Goal: Task Accomplishment & Management: Use online tool/utility

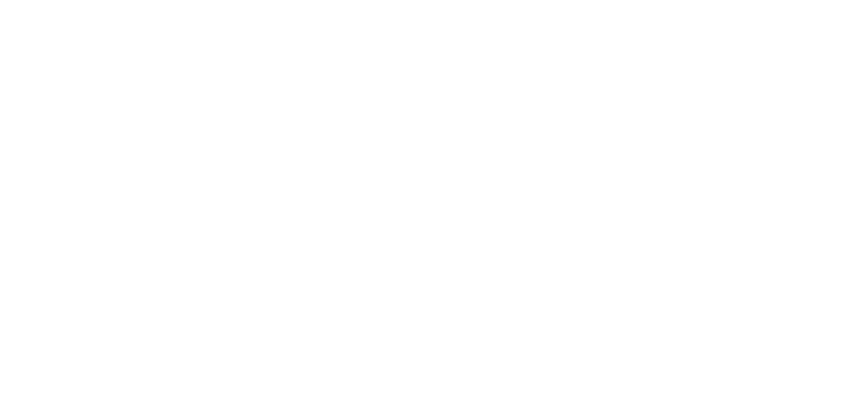
drag, startPoint x: 0, startPoint y: 0, endPoint x: 215, endPoint y: 184, distance: 282.7
click at [218, 183] on div at bounding box center [423, 206] width 847 height 413
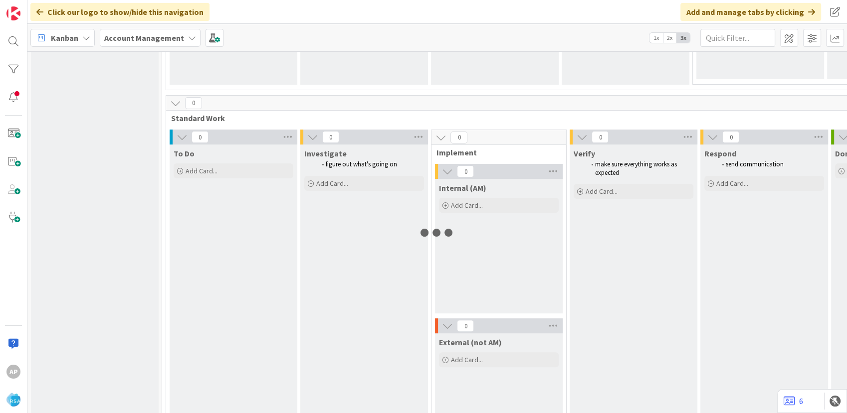
scroll to position [213, 0]
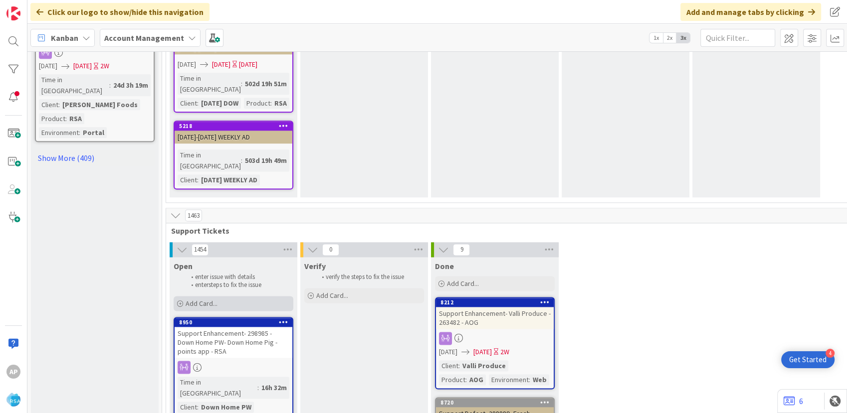
click at [222, 296] on div "Add Card..." at bounding box center [234, 303] width 120 height 15
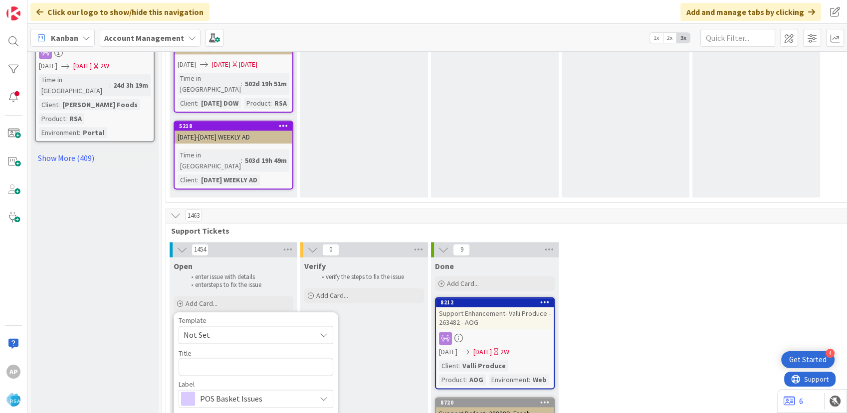
scroll to position [0, 0]
click at [216, 329] on span "Not Set" at bounding box center [246, 335] width 125 height 13
type textarea "x"
type textarea "Support Enhancement- Ticket Number- Client Name- Product Name"
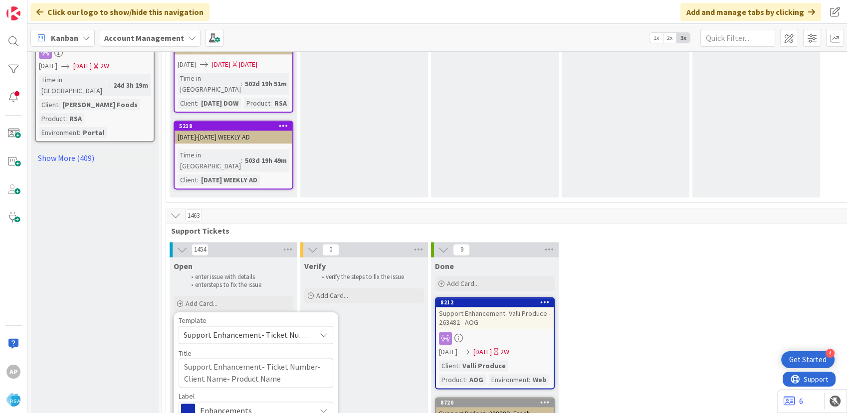
click at [267, 329] on span "Support Enhancement- Ticket Number- Client Name- Product Name" at bounding box center [246, 335] width 125 height 13
click at [229, 409] on span "Support Defect- Ticket Number- Client Name- Product Name" at bounding box center [264, 415] width 143 height 13
type textarea "x"
type textarea "Support Defect- Ticket Number- Client Name- Product Name"
drag, startPoint x: 309, startPoint y: 263, endPoint x: 329, endPoint y: 380, distance: 118.5
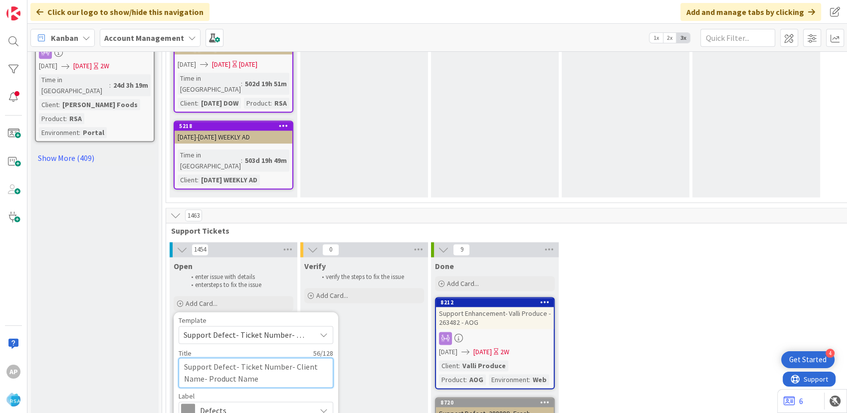
click at [309, 358] on textarea "Support Defect- Ticket Number- Client Name- Product Name" at bounding box center [256, 373] width 155 height 30
type textarea "x"
click at [286, 358] on textarea "Support Defect- Ticket Number- Client Name- Product Name" at bounding box center [256, 373] width 155 height 30
type textarea "Support Defect- Ticket Numbe- Client Name- Product Name"
type textarea "x"
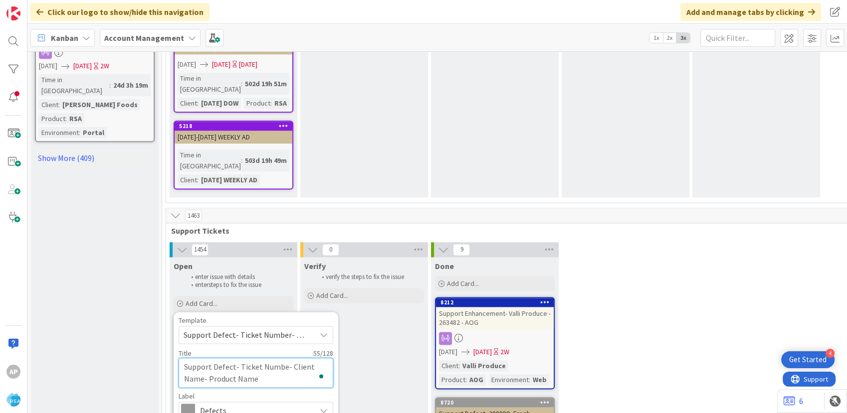
type textarea "Support Defect- Ticket Numb- Client Name- Product Name"
type textarea "x"
type textarea "Support Defect- Ticket Num- Client Name- Product Name"
type textarea "x"
type textarea "Support Defect- Ticket Nu- Client Name- Product Name"
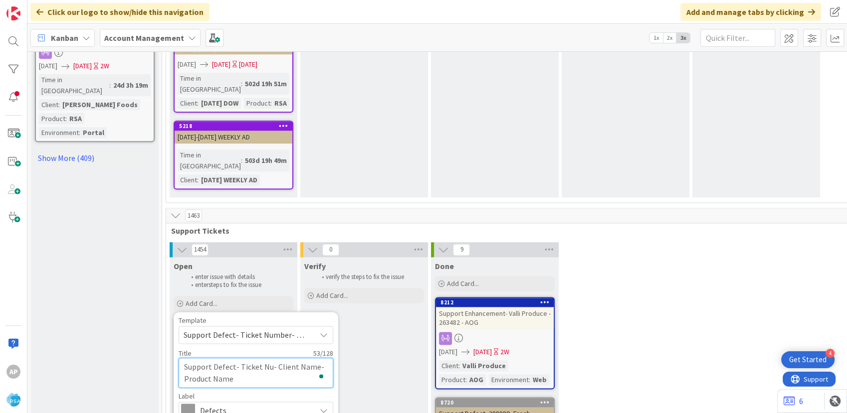
type textarea "x"
type textarea "Support Defect- Ticket N- Client Name- Product Name"
type textarea "x"
type textarea "Support Defect- Ticket - Client Name- Product Name"
type textarea "x"
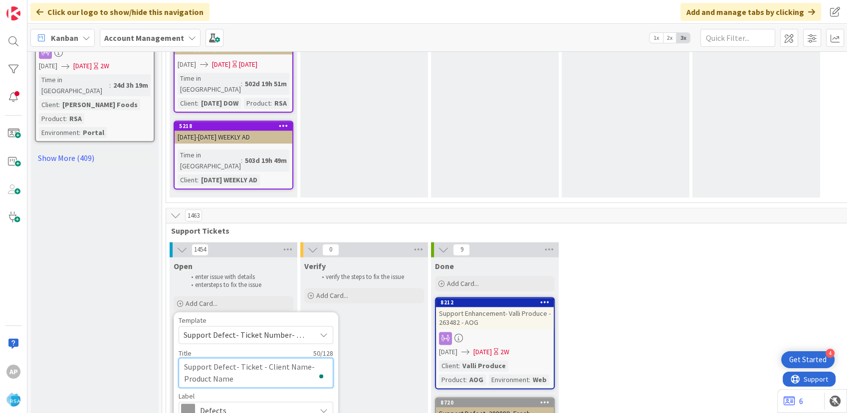
type textarea "Support Defect- Ticket- Client Name- Product Name"
type textarea "x"
type textarea "Support Defect- Ticke- Client Name- Product Name"
type textarea "x"
type textarea "Support Defect- Tick- Client Name- Product Name"
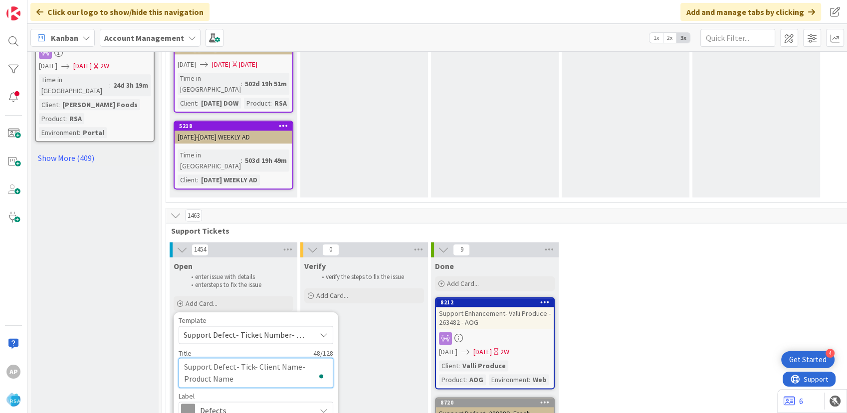
type textarea "x"
type textarea "Support Defect- Tic- Client Name- Product Name"
type textarea "x"
type textarea "Support Defect- Ti- Client Name- Product Name"
type textarea "x"
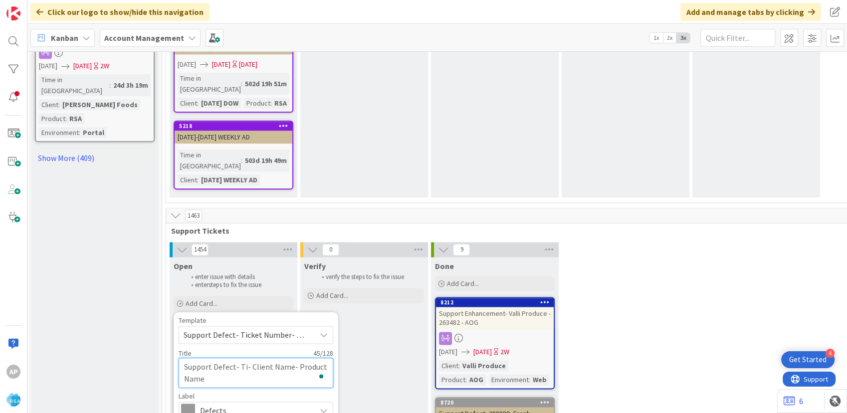
type textarea "Support Defect- T- Client Name- Product Name"
type textarea "x"
type textarea "Support Defect- - Client Name- Product Name"
type textarea "x"
type textarea "Support Defect- 2- Client Name- Product Name"
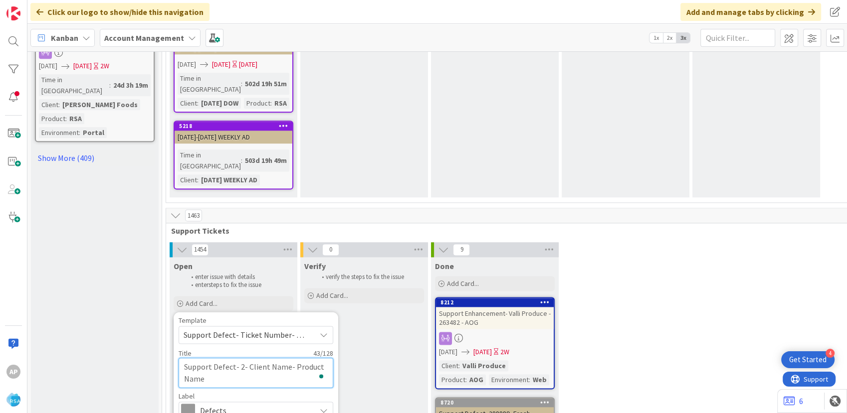
type textarea "x"
type textarea "Support Defect- 29- Client Name- Product Name"
type textarea "x"
type textarea "Support Defect- 299- Client Name- Product Name"
type textarea "x"
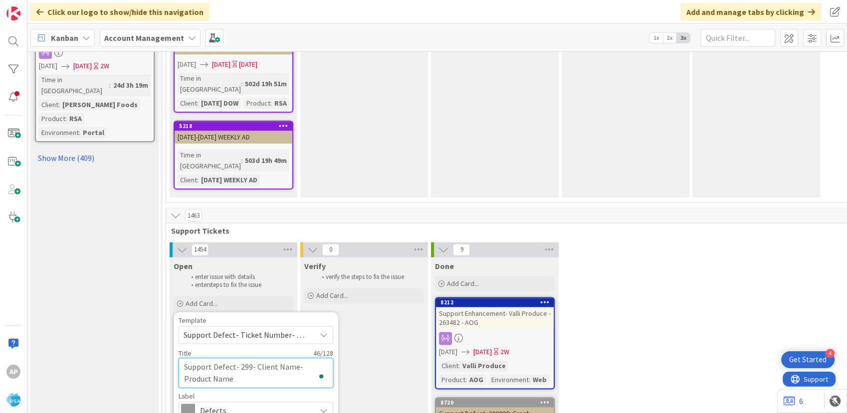
type textarea "Support Defect- 2990- Client Name- Product Name"
type textarea "x"
type textarea "Support Defect- 29900- Client Name- Product Name"
type textarea "x"
type textarea "Support Defect- 299007- Client Name- Product Name"
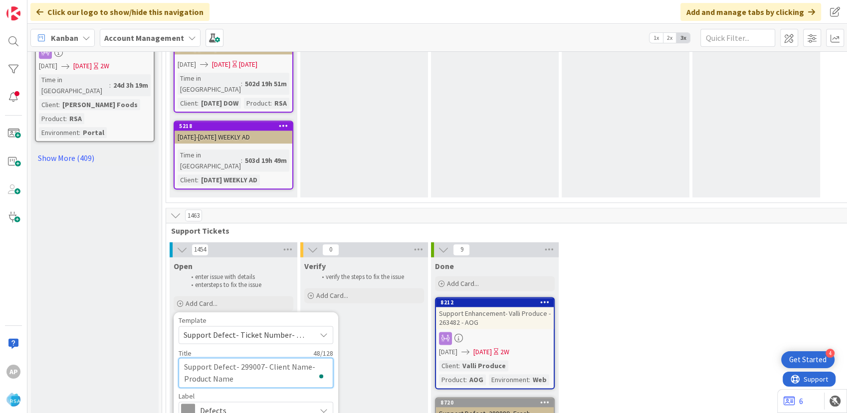
type textarea "x"
click at [304, 358] on textarea "Support Defect- 299007- Client Name- Product Name" at bounding box center [256, 373] width 155 height 30
click at [305, 358] on textarea "Support Defect- 299007- Client Name- Product Name" at bounding box center [256, 373] width 155 height 30
type textarea "Support Defect- 299007- Client Nam- Product Name"
type textarea "x"
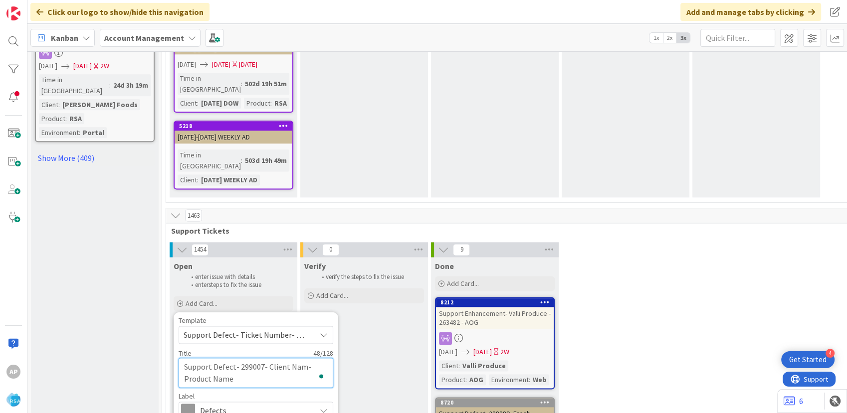
type textarea "Support Defect- 299007- Client Na- Product Name"
type textarea "x"
type textarea "Support Defect- 299007- Client N- Product Name"
type textarea "x"
type textarea "Support Defect- 299007- Client - Product Name"
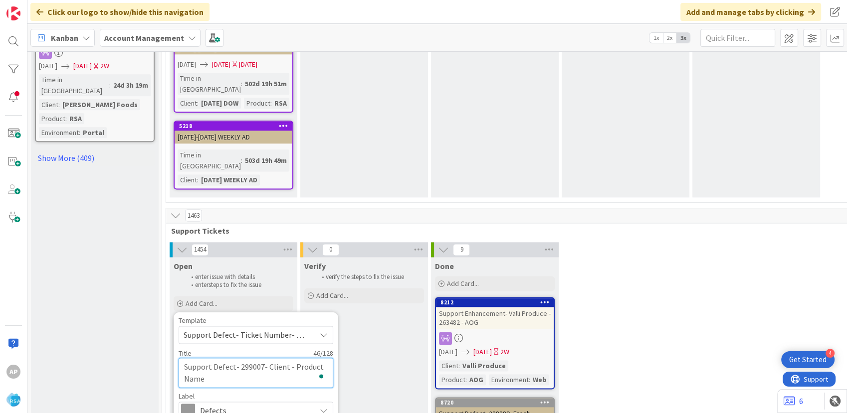
type textarea "x"
type textarea "Support Defect- 299007- Client- Product Name"
type textarea "x"
type textarea "Support Defect- 299007- Clie- Product Name"
type textarea "x"
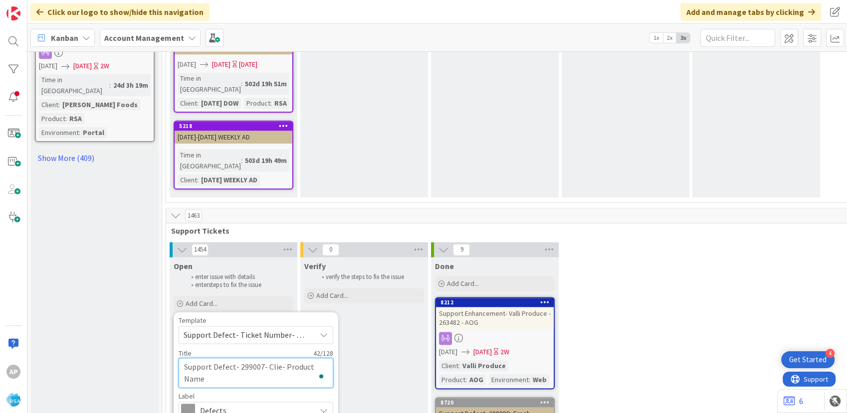
type textarea "Support Defect- 299007- Cli- Product Name"
type textarea "x"
type textarea "Support Defect- 299007- Cl- Product Name"
type textarea "x"
type textarea "Support Defect- 299007- C- Product Name"
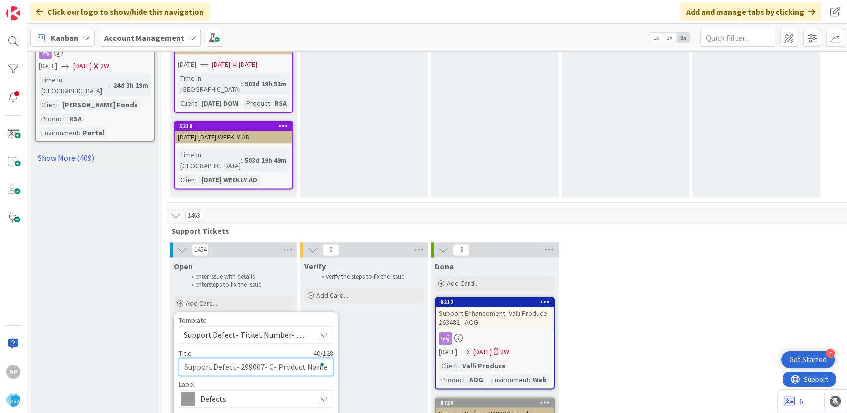
type textarea "x"
type textarea "Support Defect- 299007- - Product Name"
type textarea "x"
type textarea "Support Defect- 299007- L- Product Name"
type textarea "x"
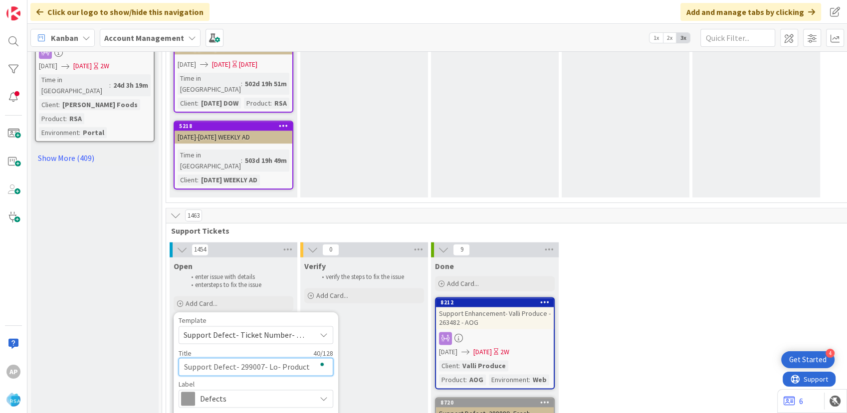
type textarea "Support Defect- 299007- Low- Product Name"
type textarea "x"
type textarea "Support Defect- 299007- Lowa- Product Name"
type textarea "x"
type textarea "Support Defect- 299007- Lowar- Product Name"
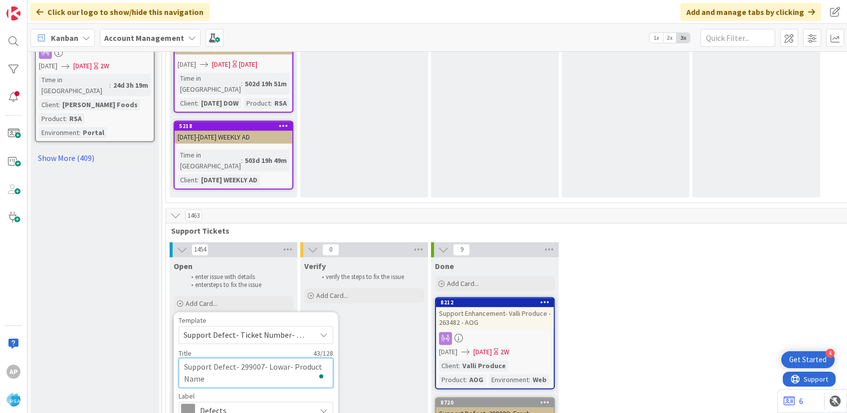
type textarea "x"
type textarea "Support Defect- 299007- Lowaran- Product Name"
type textarea "x"
type textarea "Support Defect- 299007- Lowaranc- Product Name"
type textarea "x"
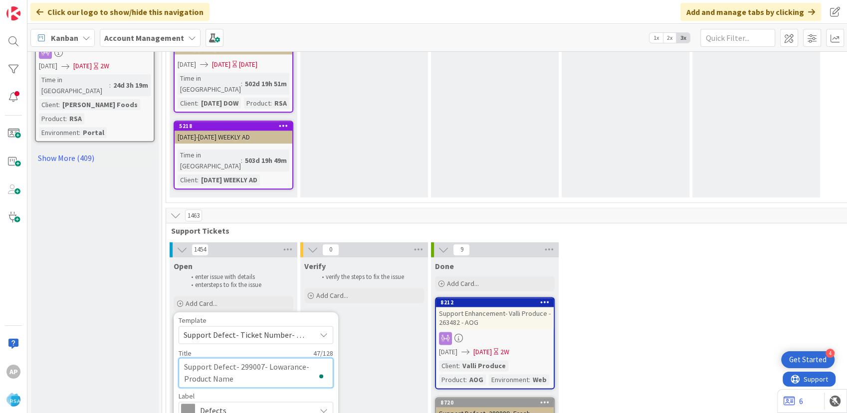
type textarea "Support Defect- 299007- Lowarance - Product Name"
type textarea "x"
type textarea "Support Defect- 299007- Lowarance b- Product Name"
type textarea "x"
type textarea "Support Defect- 299007- Lowarance br- Product Name"
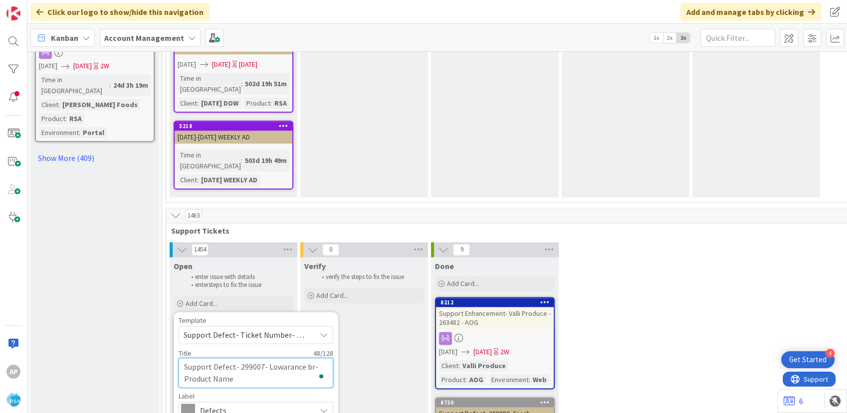
type textarea "x"
type textarea "Support Defect- 299007- Lowarance bro- Product Name"
type textarea "x"
type textarea "Support Defect- 299007- Lowarance bros- Product Name"
type textarea "x"
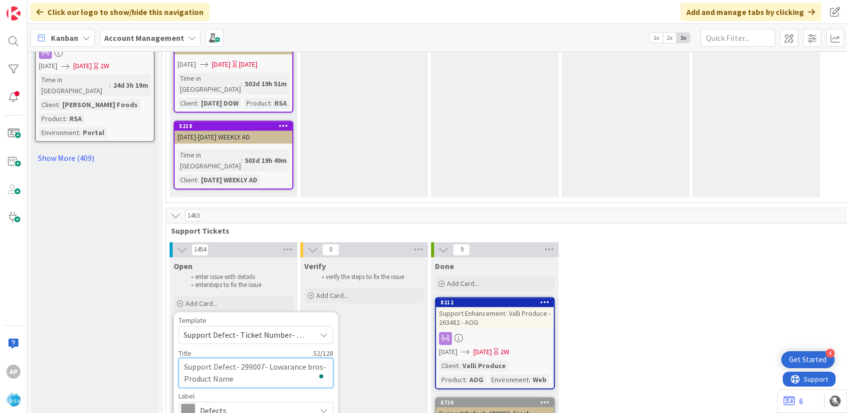
type textarea "Support Defect- 299007- Lowarance [PERSON_NAME]- Product Name"
type textarea "x"
type textarea "Support Defect- 299007- Lowarance [PERSON_NAME] - Product Name"
type textarea "x"
type textarea "Support Defect- 299007- Lowarance [PERSON_NAME] an- Product Name"
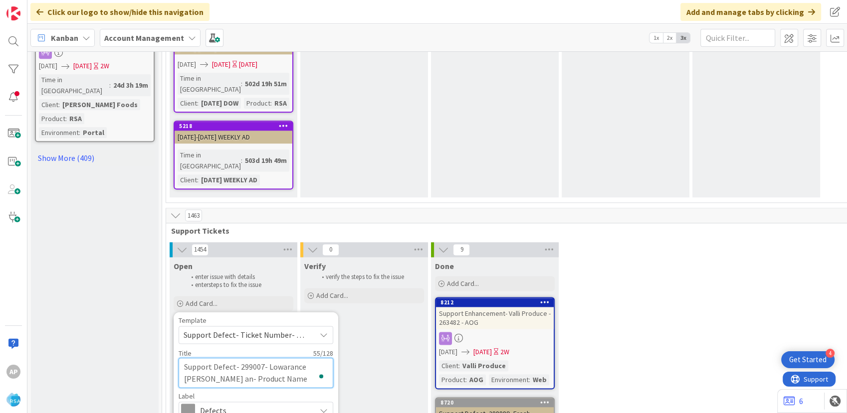
type textarea "x"
type textarea "Support Defect- 299007- Lowarance [PERSON_NAME] and- Product Name"
type textarea "x"
type textarea "Support Defect- 299007- Lowarance [PERSON_NAME] and c- Product Name"
type textarea "x"
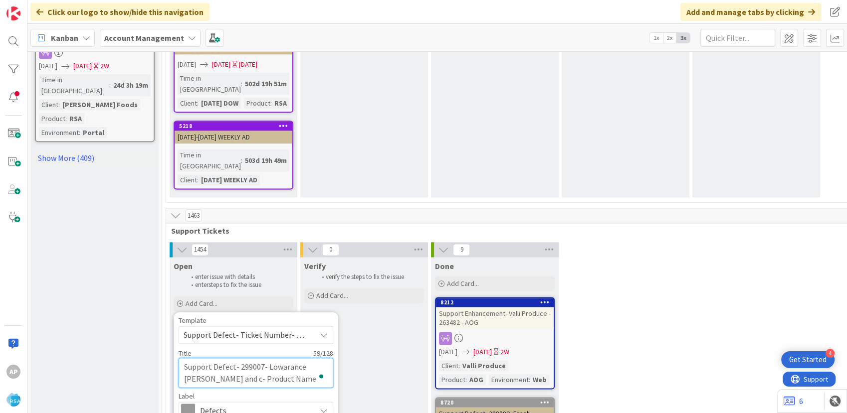
type textarea "Support Defect- 299007- Lowarance [PERSON_NAME] and ca- Product Name"
type textarea "x"
type textarea "Support Defect- 299007- Lowarance [PERSON_NAME] and cash- Product Name"
type textarea "x"
type textarea "Support Defect- 299007- Lowarance [PERSON_NAME] and cash - Product Name"
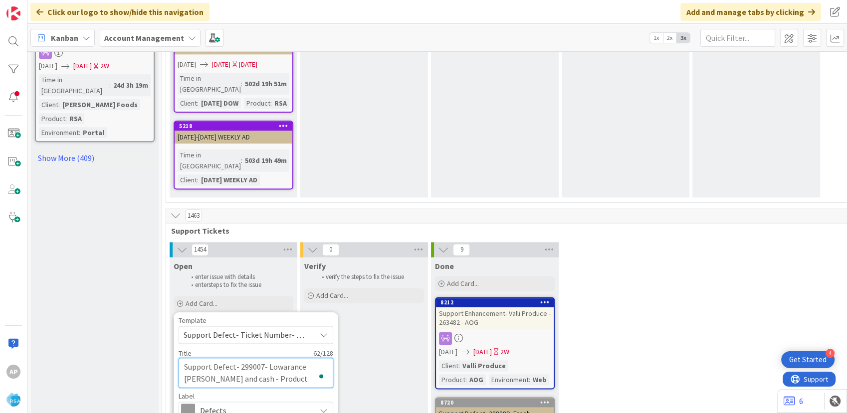
type textarea "x"
type textarea "Support Defect- 299007- Lowarance [PERSON_NAME] and cash s- Product Name"
type textarea "x"
type textarea "Support Defect- 299007- Lowarance [PERSON_NAME] and cash sa- Product Name"
type textarea "x"
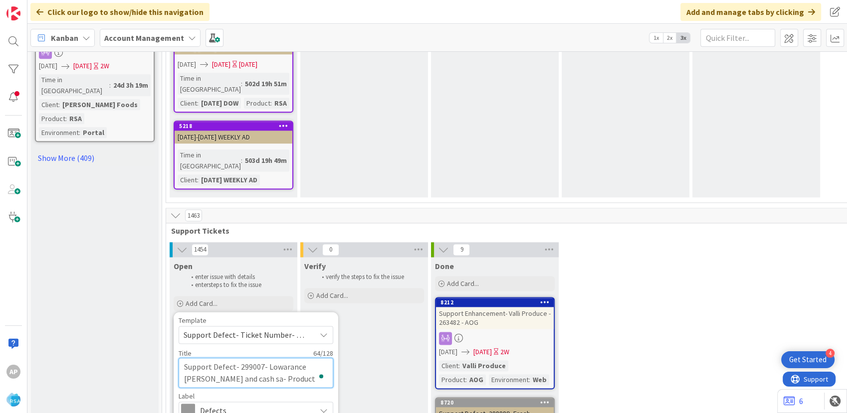
type textarea "Support Defect- 299007- Lowarance [PERSON_NAME] and cash sav- Product Name"
type textarea "x"
type textarea "Support Defect- 299007- Lowarance [PERSON_NAME] and cash saver- Product Name"
type textarea "x"
click at [312, 358] on textarea "Support Defect- 299007- Lowarance [PERSON_NAME] and cash saver- Product Name" at bounding box center [256, 373] width 155 height 30
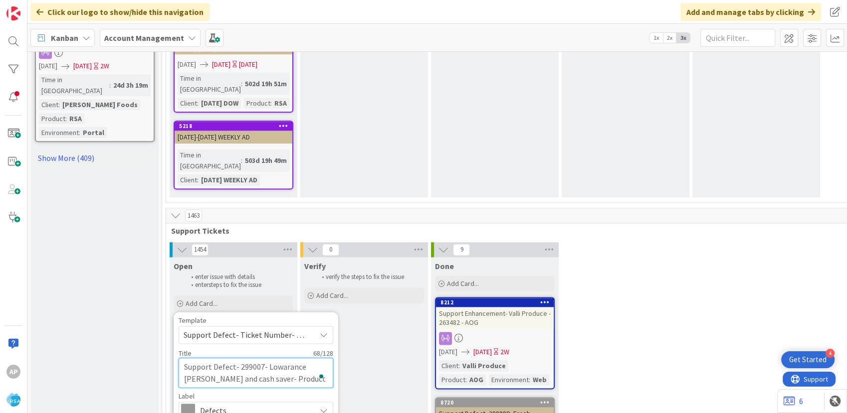
type textarea "Support Defect- 299007- Lowarance [PERSON_NAME] and cash saver- Product Nam"
type textarea "x"
type textarea "Support Defect- 299007- Lowarance [PERSON_NAME] and cash saver- Product Na"
type textarea "x"
type textarea "Support Defect- 299007- Lowarance [PERSON_NAME] and cash saver- Product N"
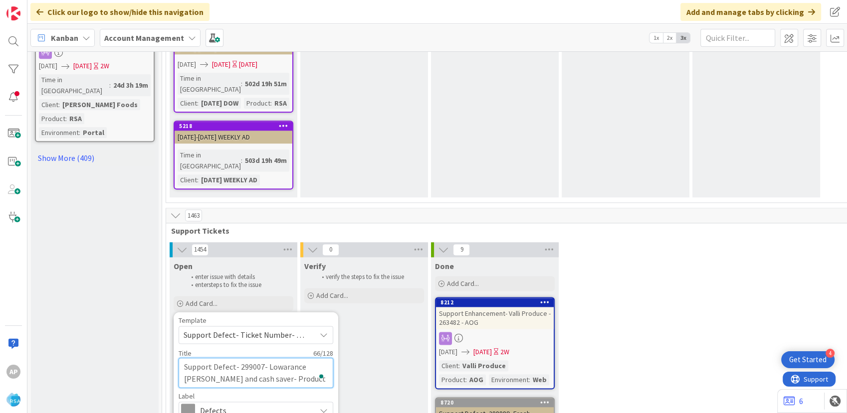
type textarea "x"
type textarea "Support Defect- 299007- Lowarance [PERSON_NAME] and cash saver- Product"
type textarea "x"
type textarea "Support Defect- 299007- Lowarance [PERSON_NAME] and cash saver- Product"
type textarea "x"
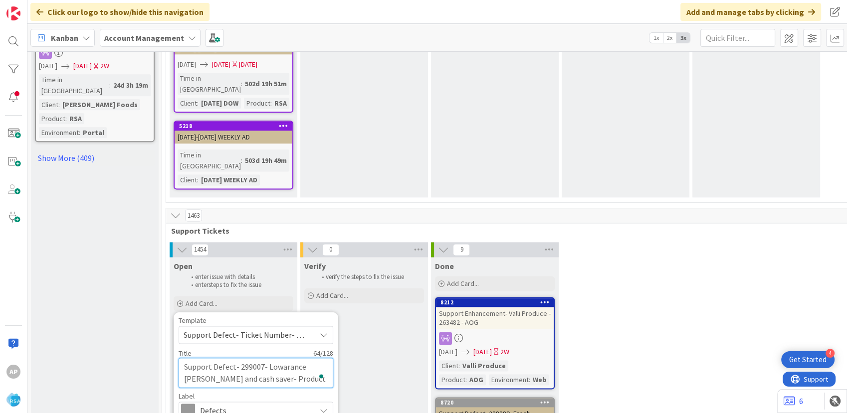
type textarea "Support Defect- 299007- Lowarance [PERSON_NAME] and cash saver- Produc"
type textarea "x"
type textarea "Support Defect- 299007- Lowarance [PERSON_NAME] and cash saver- Produ"
type textarea "x"
type textarea "Support Defect- 299007- Lowarance [PERSON_NAME] and cash saver- Prod"
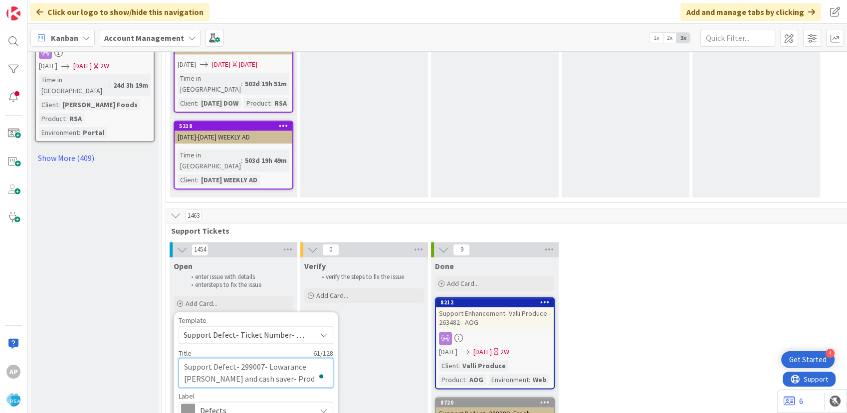
type textarea "x"
type textarea "Support Defect- 299007- Lowarance [PERSON_NAME] and cash saver- Pro"
type textarea "x"
type textarea "Support Defect- 299007- Lowarance [PERSON_NAME] and cash saver- Pr"
type textarea "x"
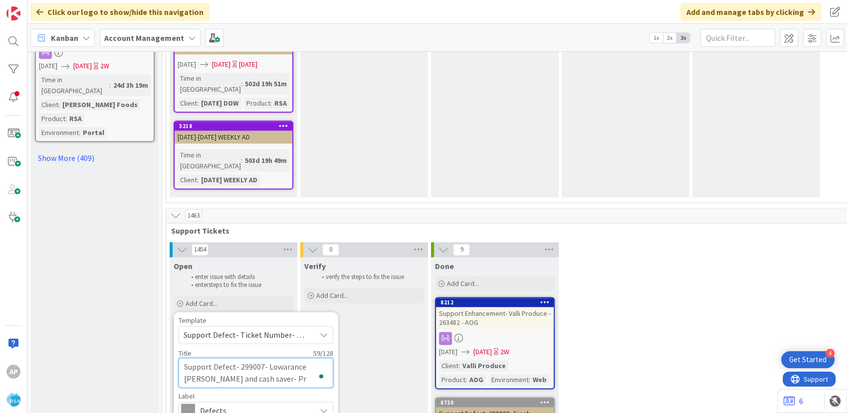
type textarea "Support Defect- 299007- Lowarance [PERSON_NAME] and cash saver- P"
type textarea "x"
type textarea "Support Defect- 299007- Lowarance [PERSON_NAME] and cash saver-"
type textarea "x"
type textarea "Support Defect- 299007- Lowarance [PERSON_NAME] and cash saver- R"
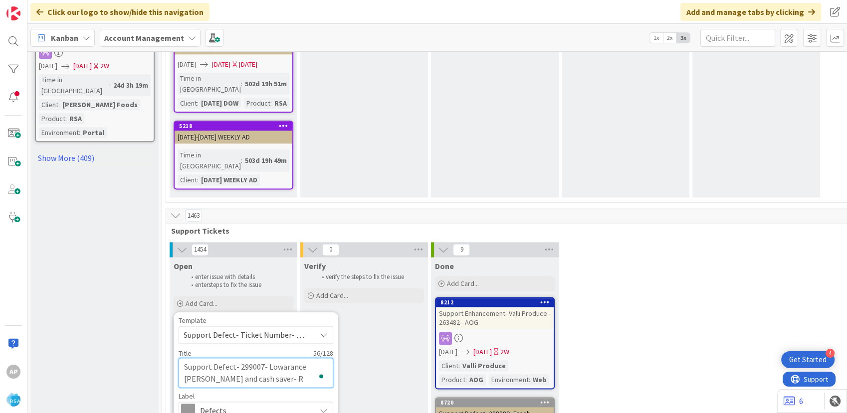
type textarea "x"
type textarea "Support Defect- 299007- Lowarance [PERSON_NAME] and cash saver- RSA"
type textarea "x"
type textarea "Support Defect- 299007- Lowarance [PERSON_NAME] and cash saver- RSA"
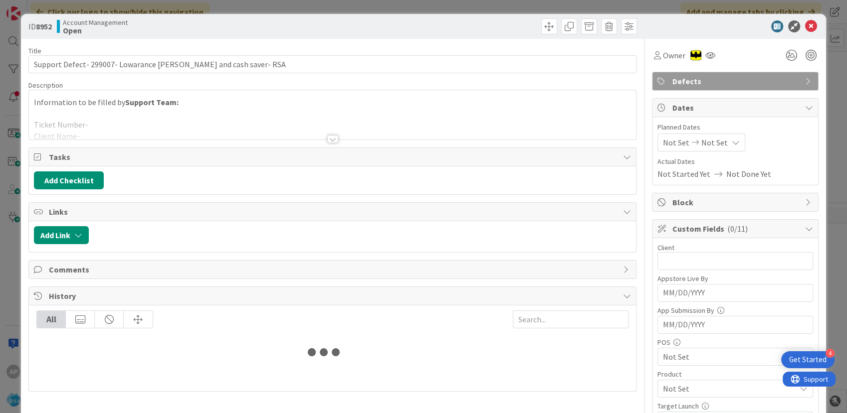
click at [155, 110] on p at bounding box center [332, 113] width 597 height 11
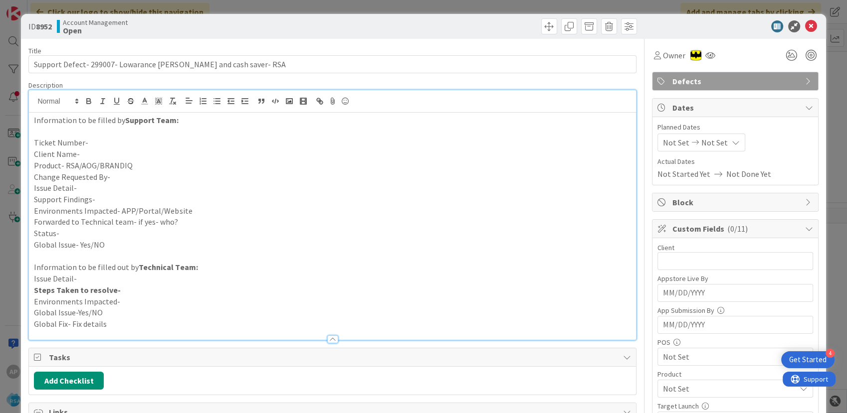
click at [96, 138] on p "Ticket Number-" at bounding box center [332, 142] width 597 height 11
click at [80, 154] on p "Client Name-" at bounding box center [332, 154] width 597 height 11
click at [137, 160] on p "Product- RSA/AOG/BRANDIQ" at bounding box center [332, 165] width 597 height 11
click at [121, 178] on p "Change Requested By-" at bounding box center [332, 177] width 597 height 11
click at [97, 185] on p "Issue Detail-" at bounding box center [332, 188] width 597 height 11
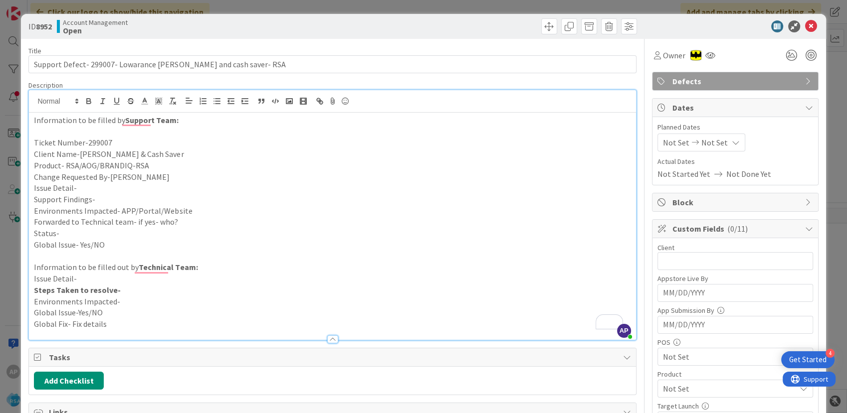
click at [76, 191] on p "Issue Detail-" at bounding box center [332, 188] width 597 height 11
click at [115, 199] on p "Support Findings-" at bounding box center [332, 199] width 597 height 11
click at [216, 213] on p "Environments Impacted- APP/Portal/Website" at bounding box center [332, 210] width 597 height 11
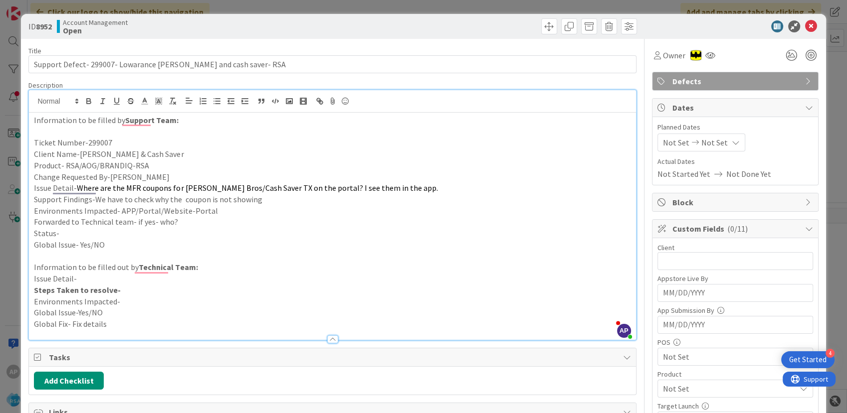
click at [209, 221] on p "Forwarded to Technical team- if yes- who?" at bounding box center [332, 221] width 597 height 11
click at [79, 227] on p "Forwarded to Technical team- if yes- who?-Anil" at bounding box center [332, 221] width 597 height 11
click at [68, 236] on p "Status-" at bounding box center [332, 233] width 597 height 11
click at [689, 261] on input "text" at bounding box center [735, 261] width 156 height 18
click at [707, 263] on input "[PERSON_NAME] & CSah Saver" at bounding box center [735, 261] width 156 height 18
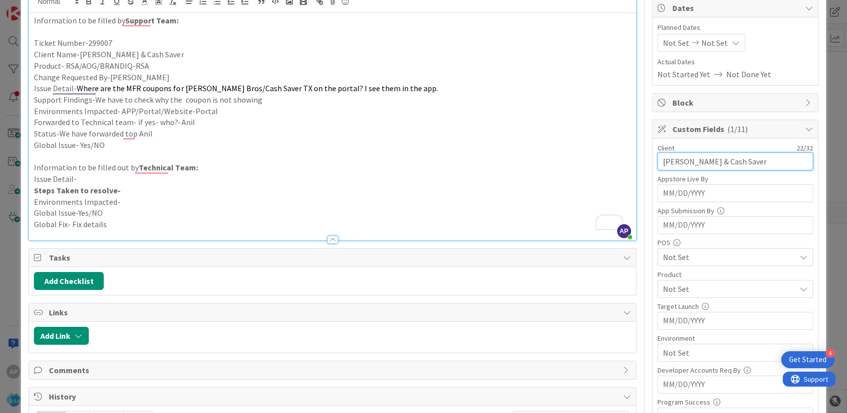
scroll to position [111, 0]
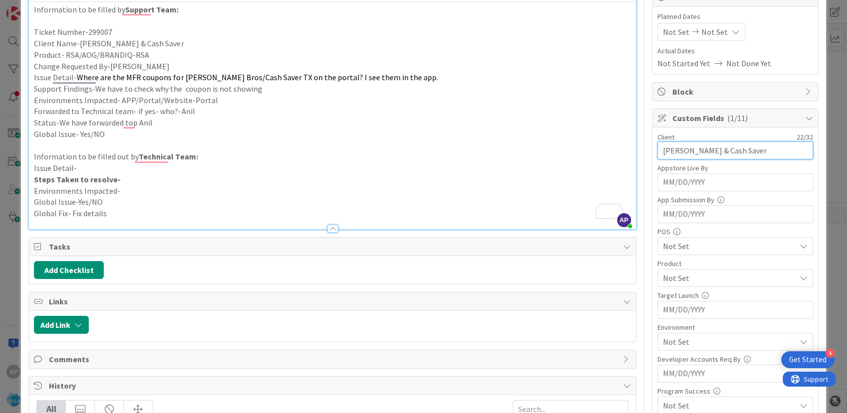
type input "[PERSON_NAME] & Cash Saver"
click at [689, 279] on span "Not Set" at bounding box center [729, 278] width 133 height 12
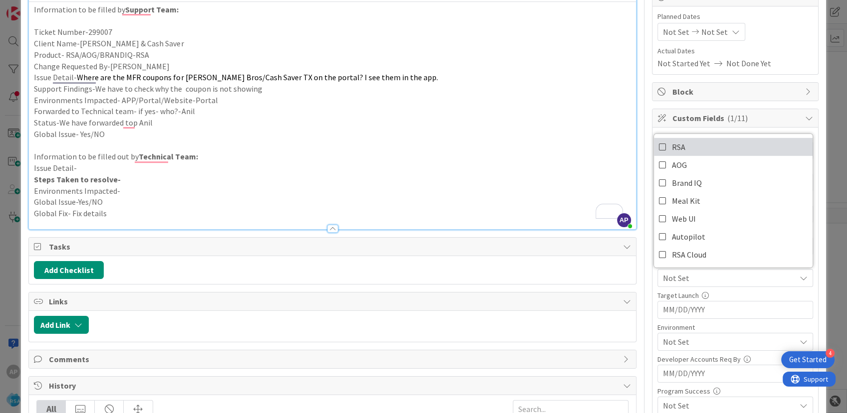
click at [672, 143] on span "RSA" at bounding box center [678, 147] width 13 height 15
click at [554, 141] on p "To enrich screen reader interactions, please activate Accessibility in Grammarl…" at bounding box center [332, 145] width 597 height 11
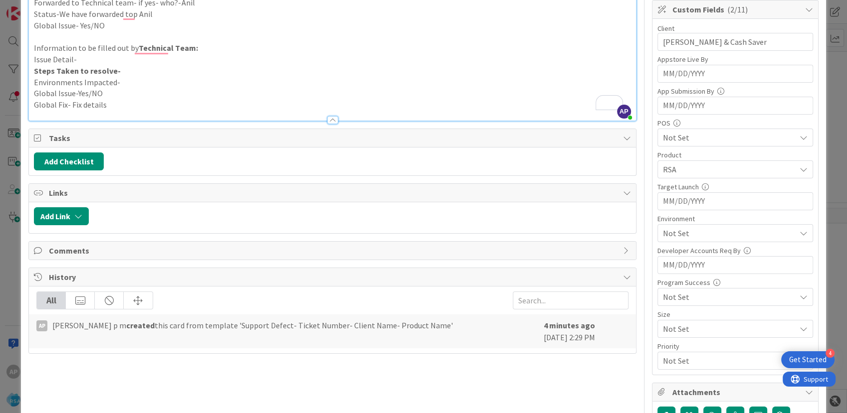
scroll to position [221, 0]
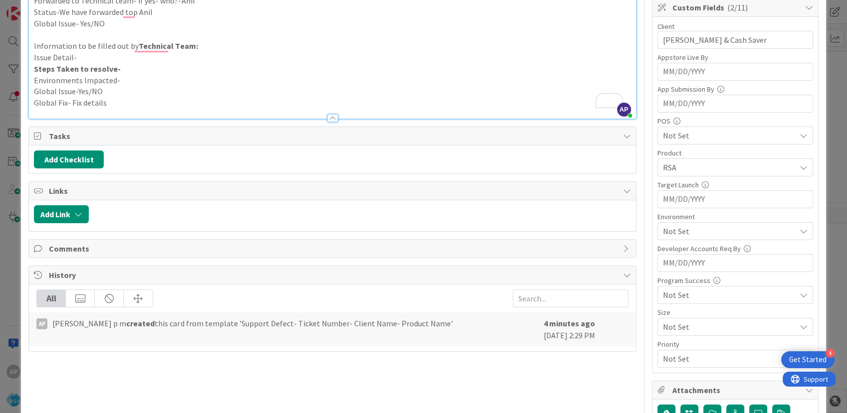
click at [663, 231] on span "Not Set" at bounding box center [729, 231] width 133 height 12
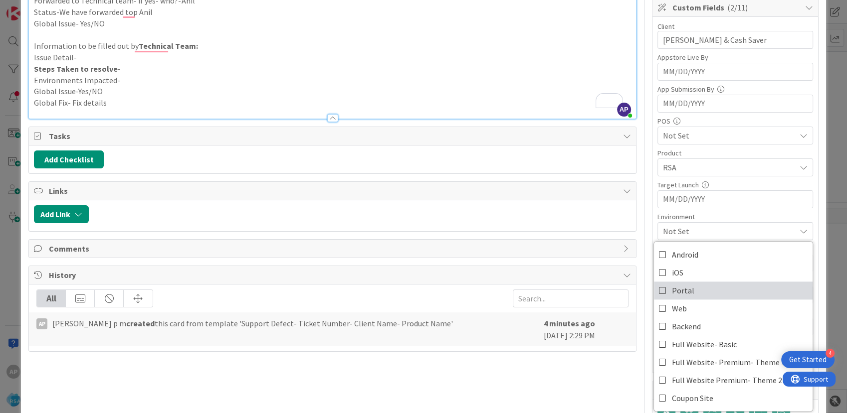
click at [681, 283] on span "Portal" at bounding box center [683, 290] width 22 height 15
click at [544, 56] on p "Issue Detail-" at bounding box center [332, 57] width 597 height 11
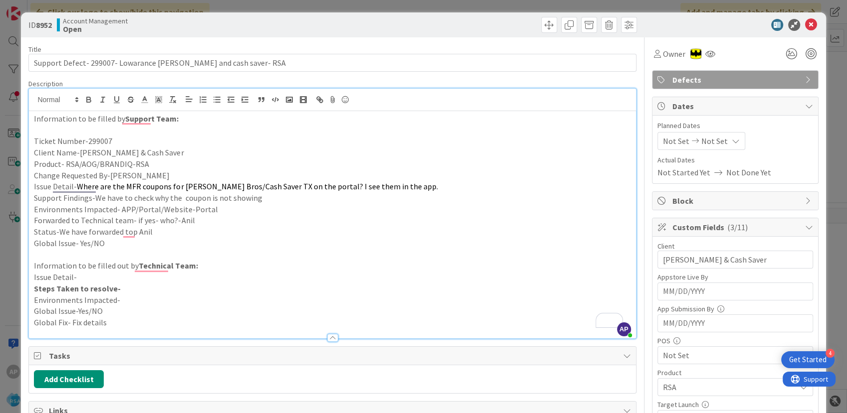
scroll to position [0, 0]
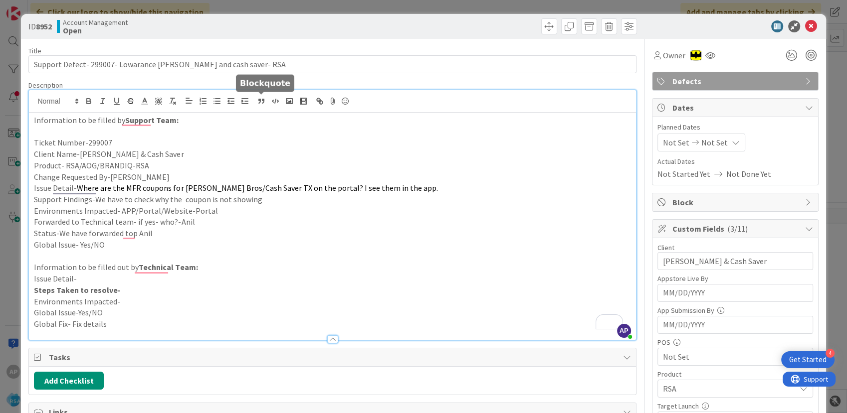
click at [807, 25] on icon at bounding box center [811, 26] width 12 height 12
click at [805, 25] on icon at bounding box center [811, 26] width 12 height 12
